Goal: Task Accomplishment & Management: Manage account settings

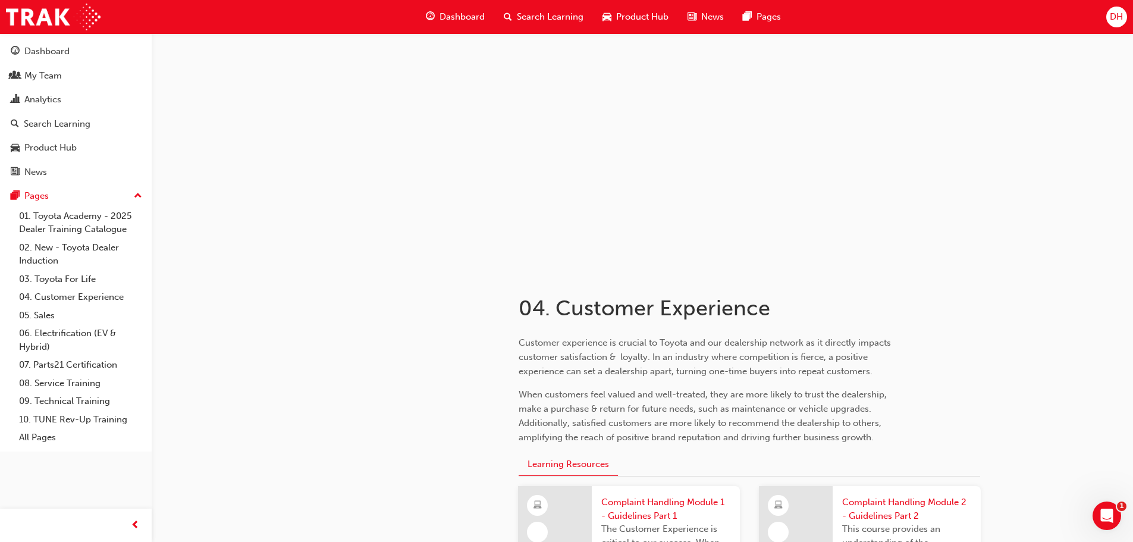
drag, startPoint x: 242, startPoint y: 114, endPoint x: 206, endPoint y: 224, distance: 115.3
click at [218, 209] on div at bounding box center [642, 152] width 981 height 238
click at [1109, 14] on div "DH" at bounding box center [1116, 17] width 21 height 21
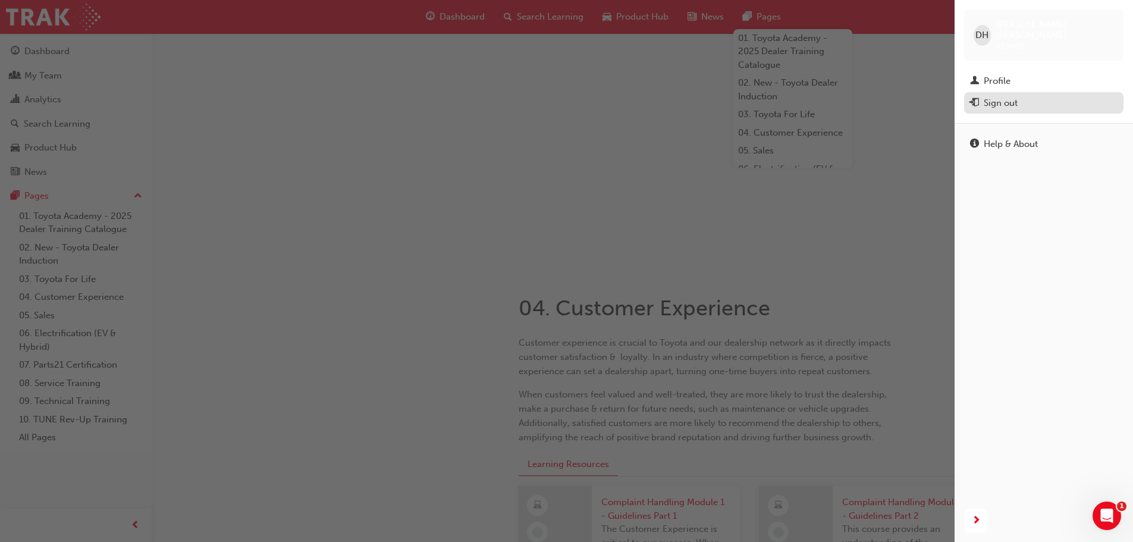
click at [1006, 96] on div "Sign out" at bounding box center [1001, 103] width 34 height 14
